Goal: Task Accomplishment & Management: Manage account settings

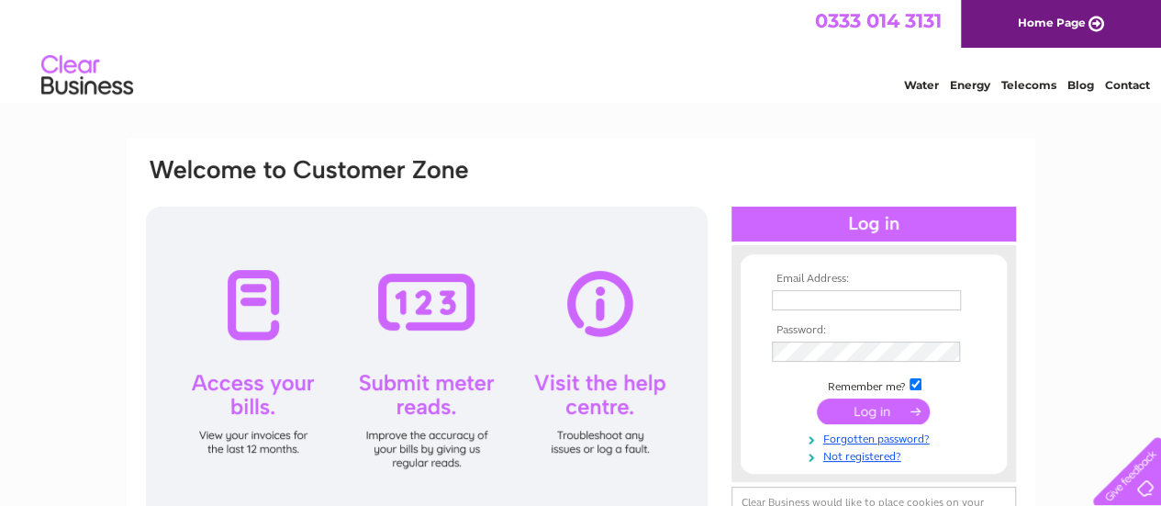
type input "carolmr@live.co.uk"
click at [892, 408] on input "submit" at bounding box center [873, 411] width 113 height 26
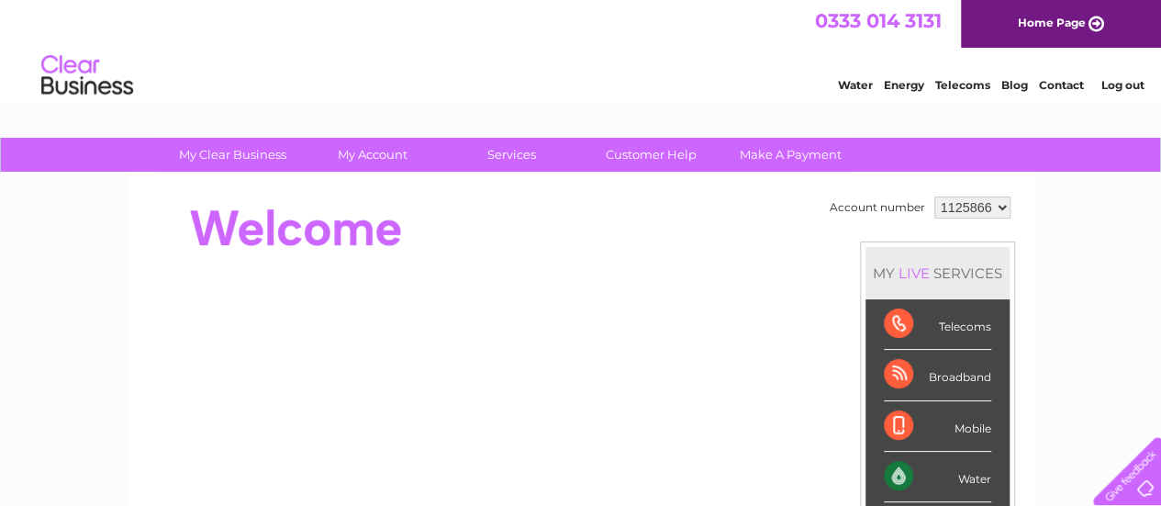
scroll to position [92, 0]
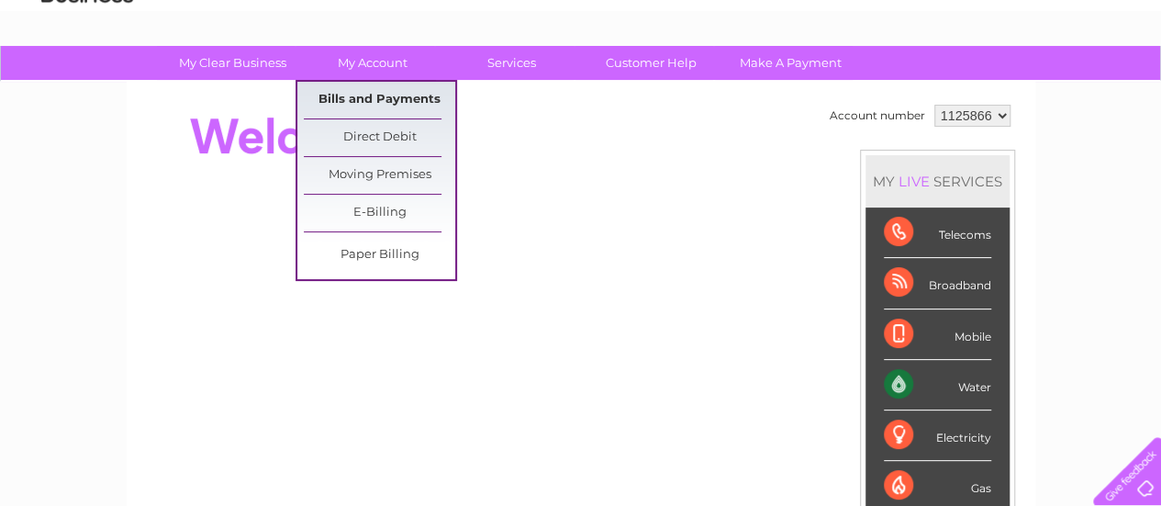
click at [366, 96] on link "Bills and Payments" at bounding box center [379, 100] width 151 height 37
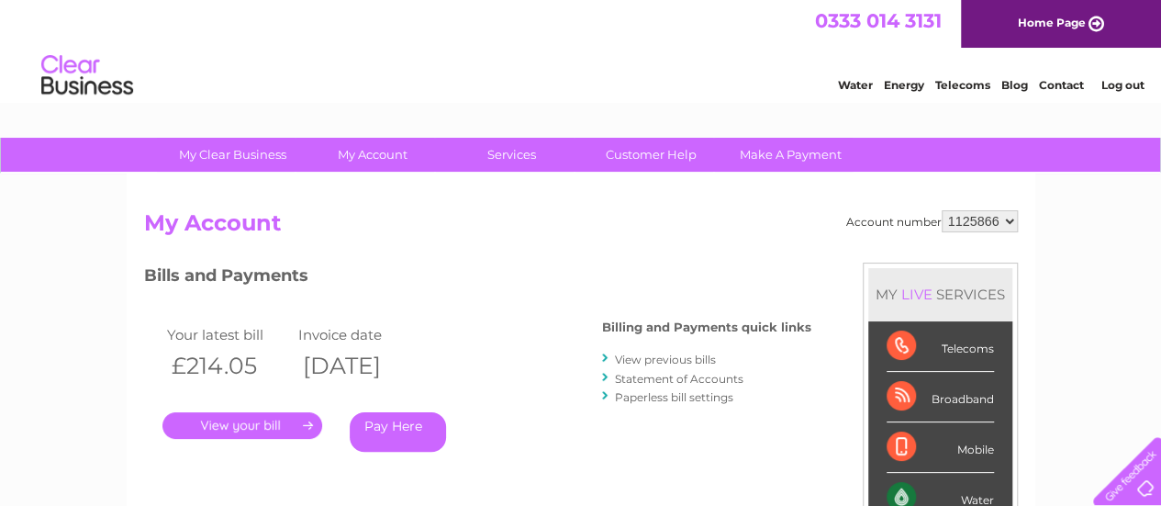
click at [250, 421] on link "." at bounding box center [242, 425] width 160 height 27
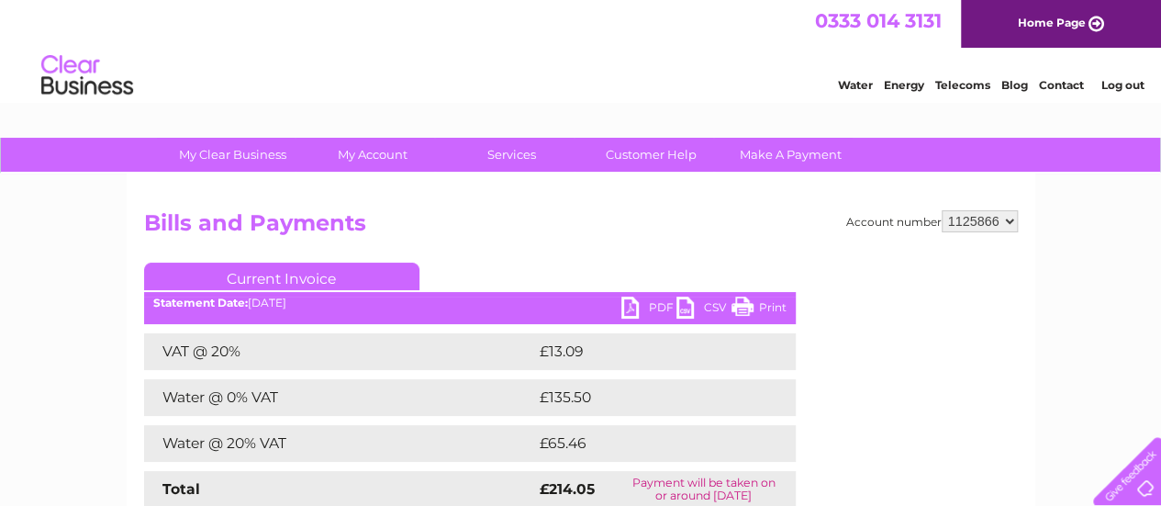
click at [758, 310] on link "Print" at bounding box center [758, 309] width 55 height 27
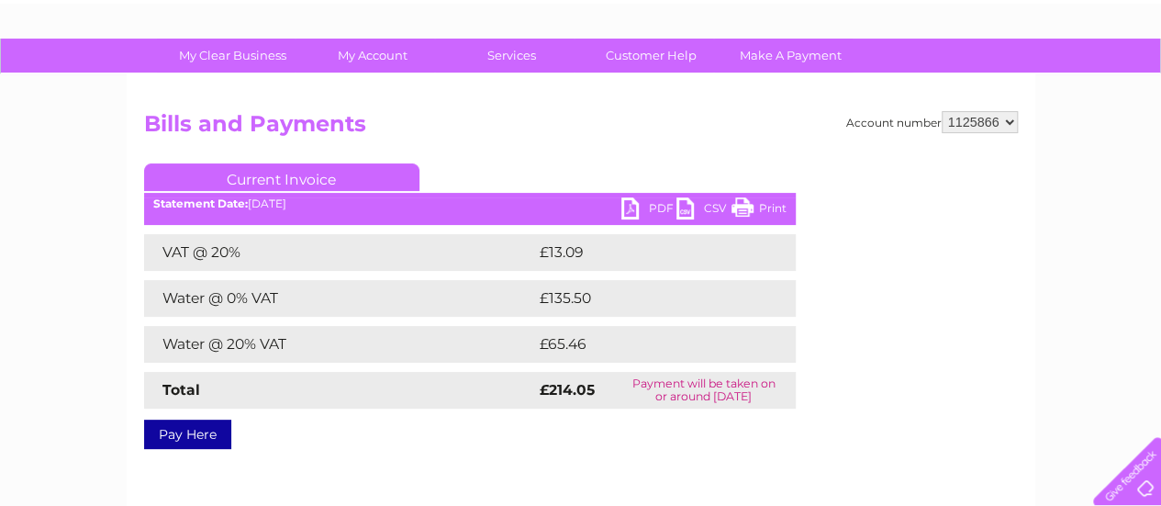
scroll to position [92, 0]
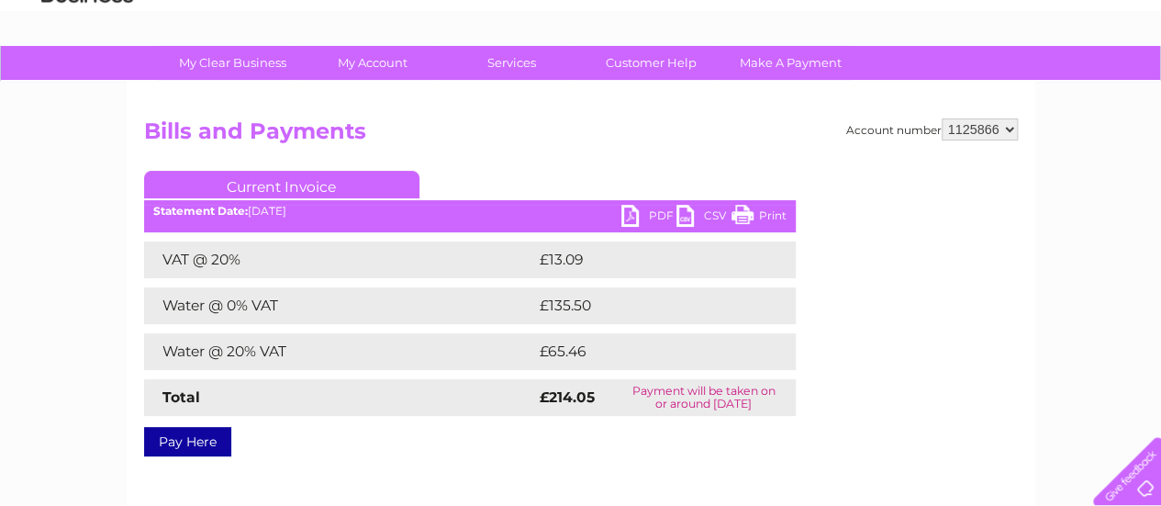
click at [755, 223] on link "Print" at bounding box center [758, 218] width 55 height 27
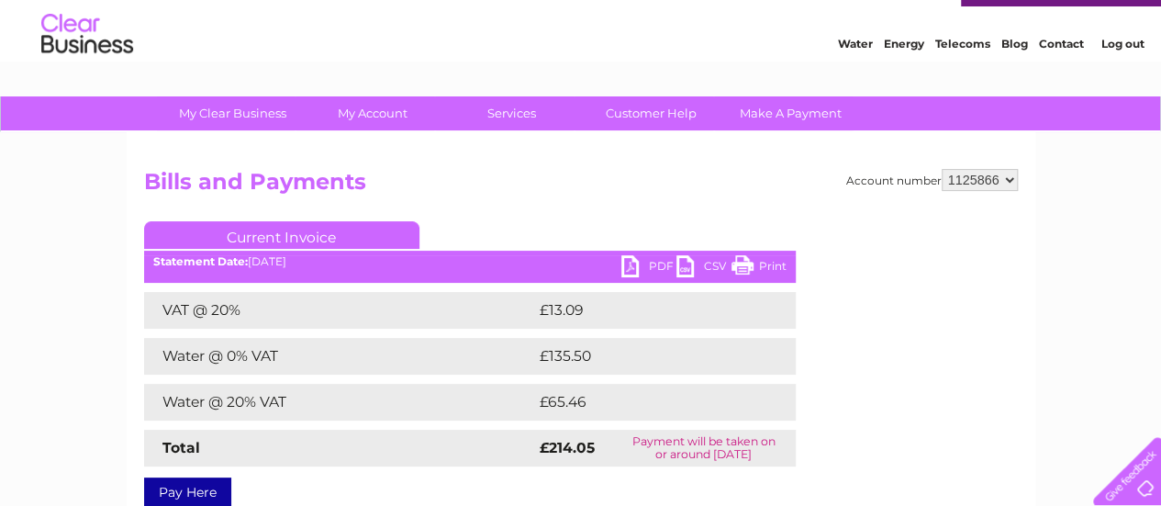
scroll to position [0, 0]
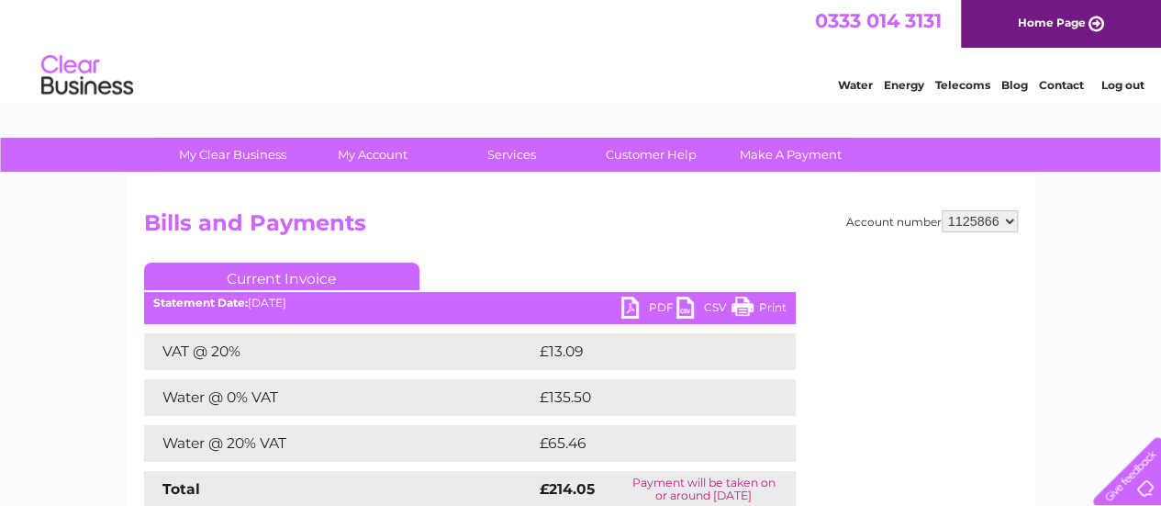
click at [1010, 224] on select "1125866 1135626" at bounding box center [979, 221] width 76 height 22
select select "1135626"
click at [942, 210] on select "1125866 1135626" at bounding box center [979, 221] width 76 height 22
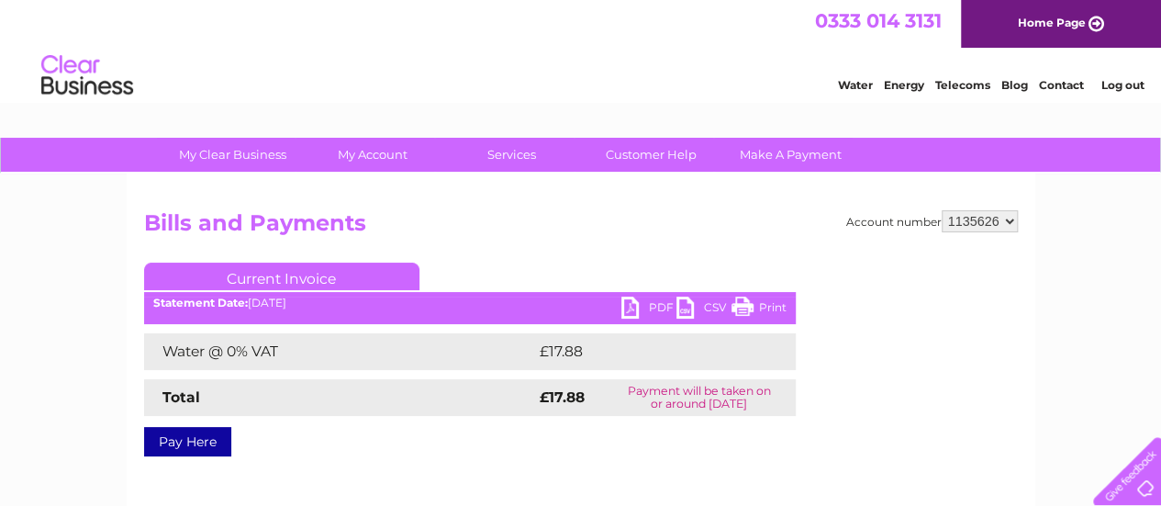
click at [771, 304] on link "Print" at bounding box center [758, 309] width 55 height 27
click at [1127, 78] on link "Log out" at bounding box center [1121, 85] width 43 height 14
